Goal: Navigation & Orientation: Find specific page/section

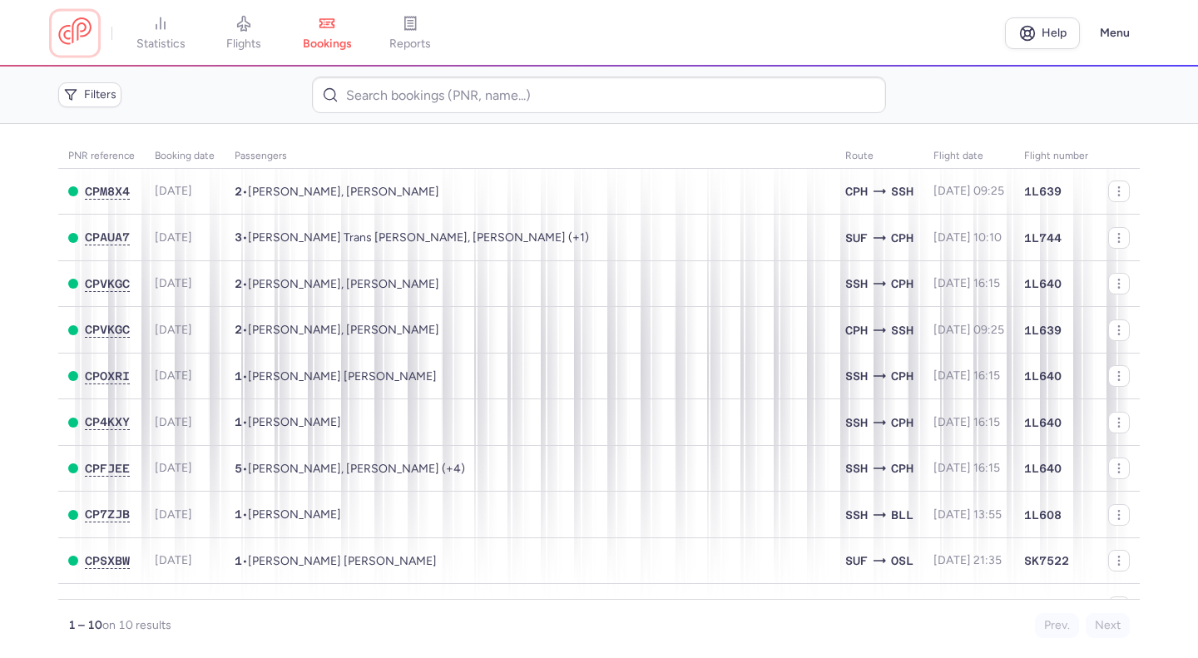
click at [77, 34] on link at bounding box center [74, 32] width 33 height 31
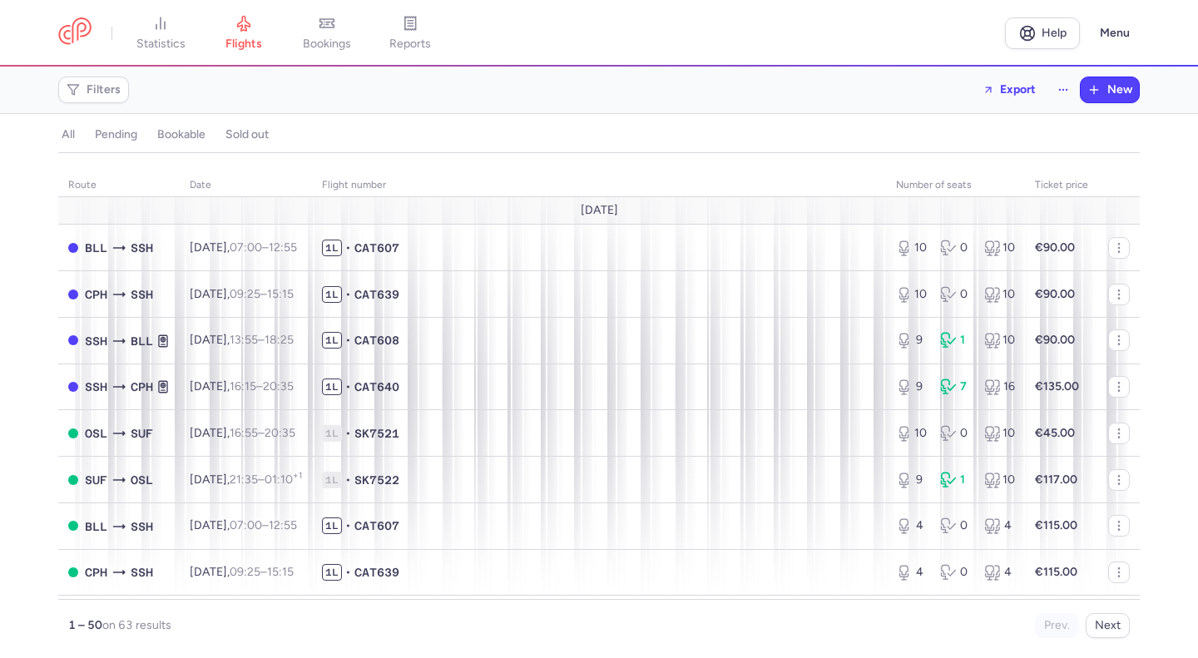
click at [326, 45] on span "bookings" at bounding box center [327, 44] width 48 height 15
